Goal: Information Seeking & Learning: Learn about a topic

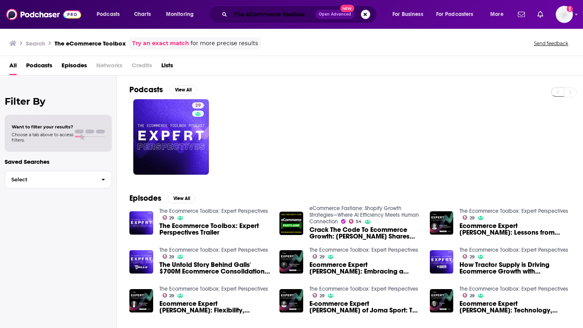
click at [248, 10] on input "The eCommerce Toolbox" at bounding box center [272, 14] width 85 height 12
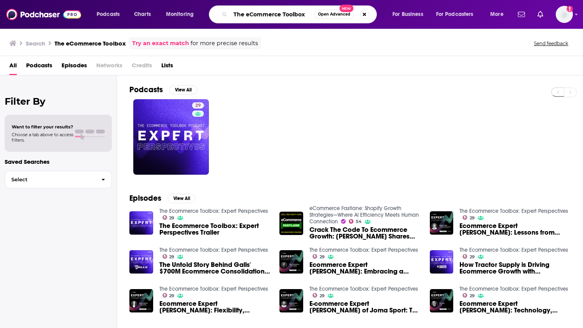
click at [248, 10] on input "The eCommerce Toolbox" at bounding box center [272, 14] width 84 height 12
type input "the [PERSON_NAME] show"
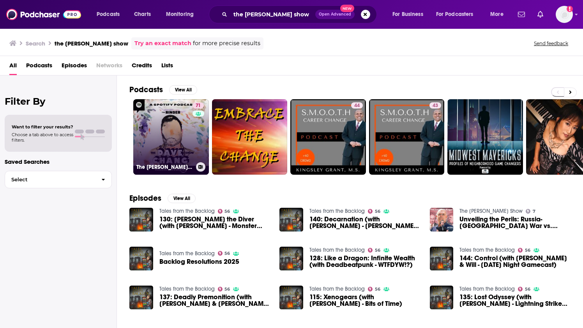
click at [176, 126] on link "71 The [PERSON_NAME] Show" at bounding box center [171, 137] width 76 height 76
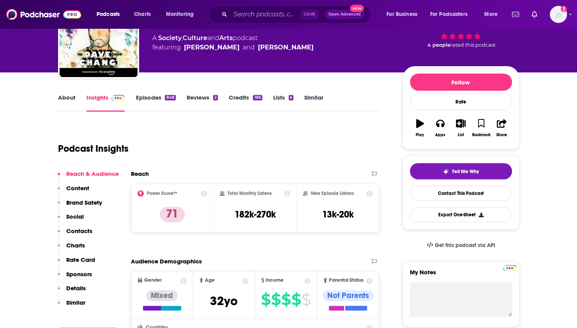
scroll to position [77, 0]
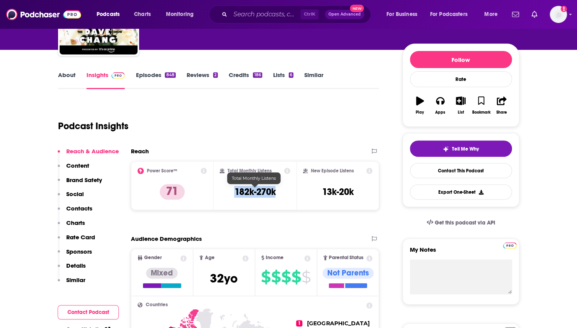
drag, startPoint x: 282, startPoint y: 193, endPoint x: 230, endPoint y: 187, distance: 52.2
click at [230, 187] on div "Total Monthly Listens 182k-270k" at bounding box center [255, 186] width 70 height 36
copy h3 "182k-270k"
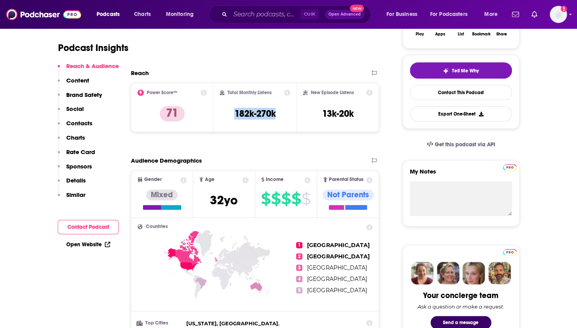
scroll to position [155, 0]
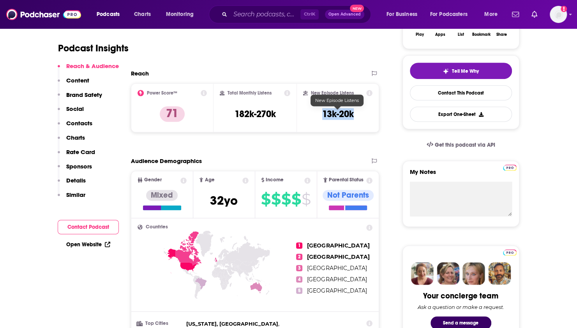
drag, startPoint x: 354, startPoint y: 115, endPoint x: 312, endPoint y: 113, distance: 42.1
click at [312, 113] on div "New Episode Listens 13k-20k" at bounding box center [338, 108] width 70 height 36
copy h3 "13k-20k"
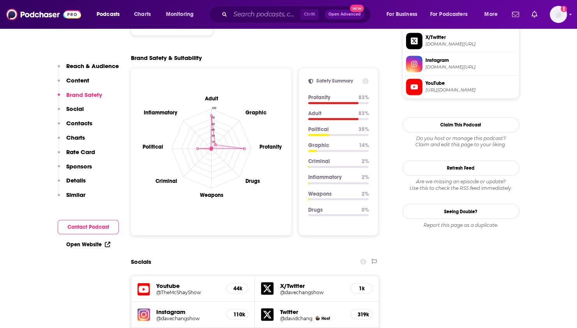
scroll to position [686, 0]
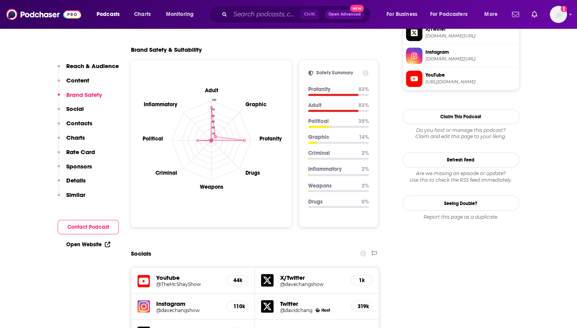
click at [364, 303] on h5 "319k" at bounding box center [361, 306] width 9 height 7
click at [280, 300] on h5 "Twitter" at bounding box center [312, 303] width 65 height 7
click at [296, 294] on div "Twitter @davidchang Host 319k" at bounding box center [317, 307] width 124 height 26
click at [270, 300] on icon at bounding box center [267, 306] width 12 height 12
